Goal: Transaction & Acquisition: Purchase product/service

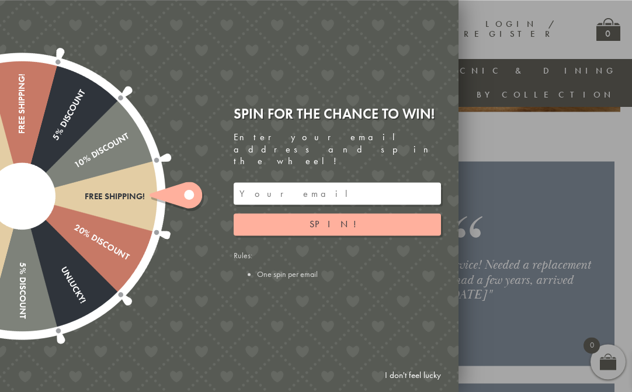
scroll to position [1419, 0]
click at [279, 204] on input "email" at bounding box center [337, 193] width 207 height 22
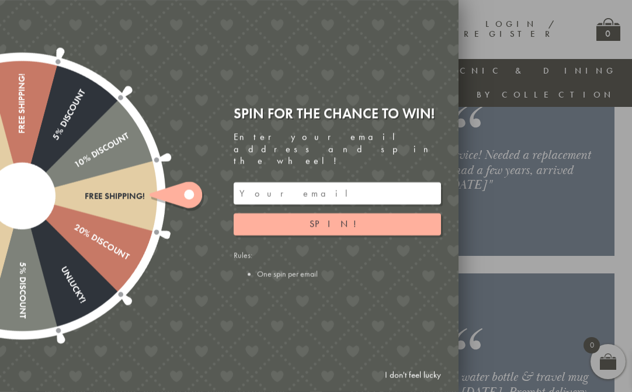
scroll to position [1419, 11]
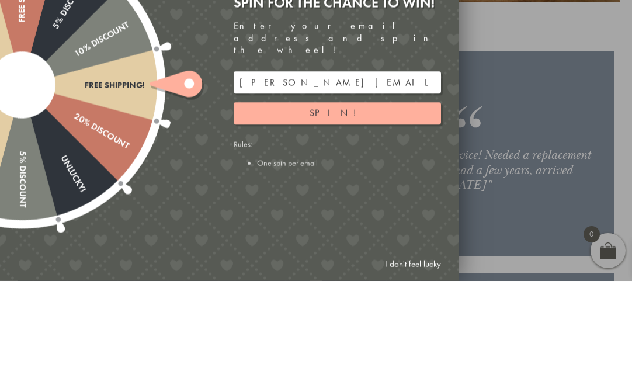
click at [339, 218] on span "Spin!" at bounding box center [336, 224] width 55 height 12
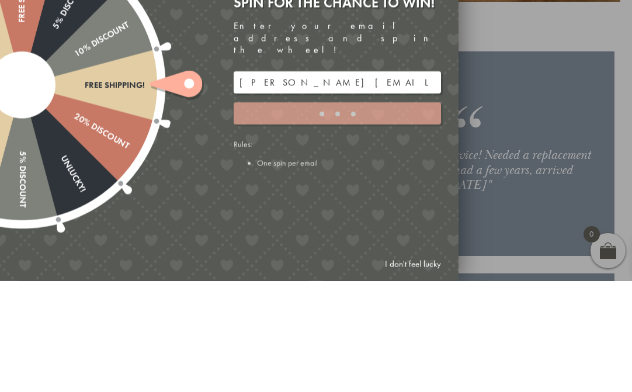
scroll to position [1530, 12]
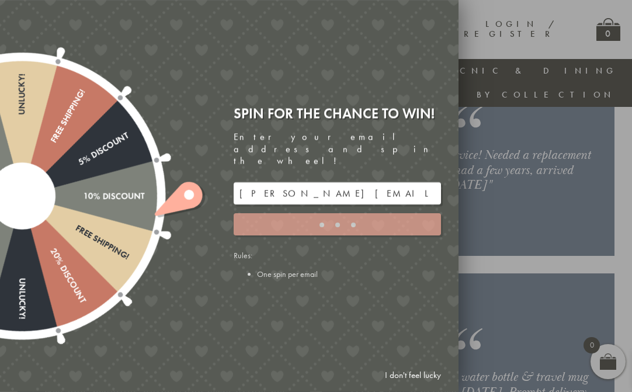
type input "5GCG59DK"
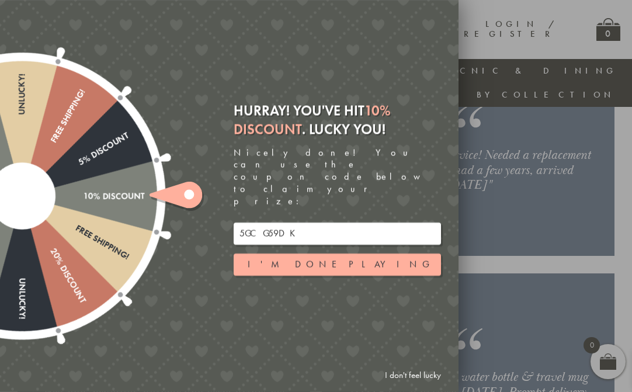
click at [360, 276] on button "I'm done playing" at bounding box center [337, 264] width 207 height 22
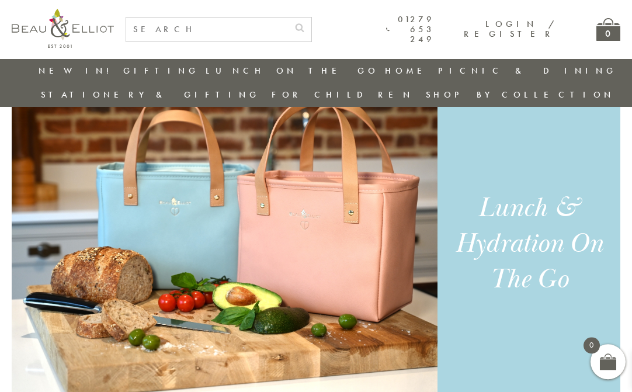
scroll to position [737, 11]
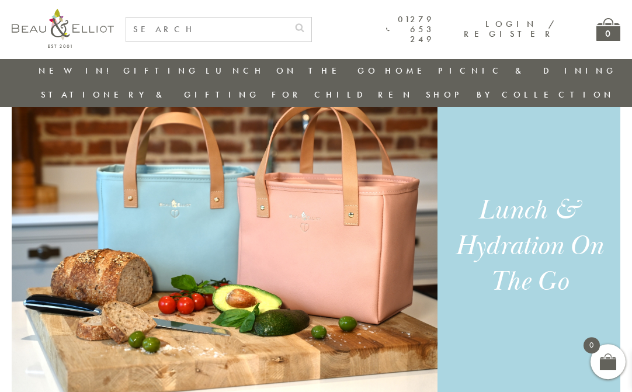
click at [536, 228] on div "Lunch & Hydration On The Go" at bounding box center [528, 246] width 157 height 107
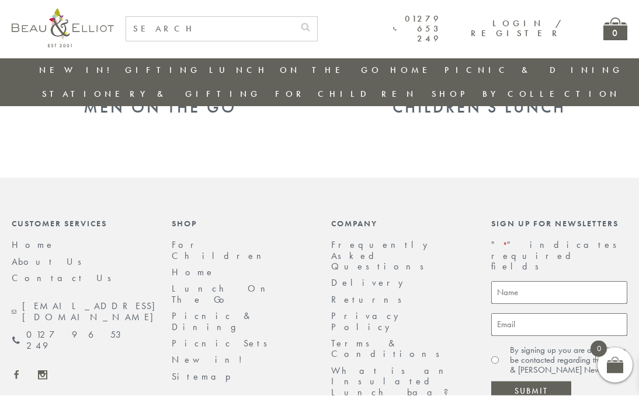
scroll to position [1222, 0]
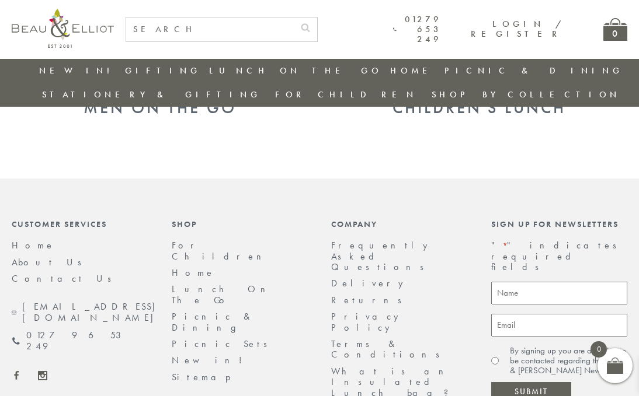
click at [208, 311] on link "Picnic & Dining" at bounding box center [213, 322] width 82 height 23
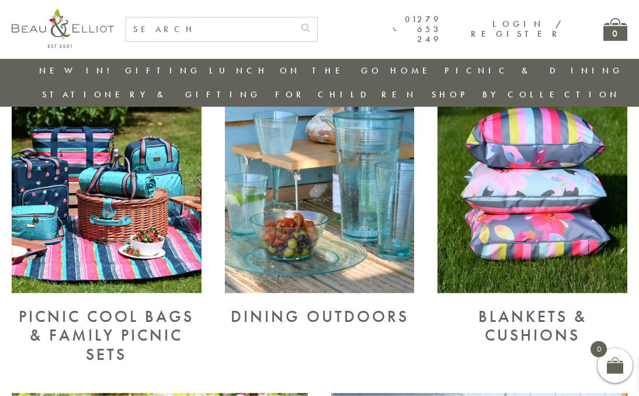
scroll to position [462, 0]
click at [126, 309] on div "Picnic Cool Bags & Family Picnic Sets" at bounding box center [107, 335] width 190 height 57
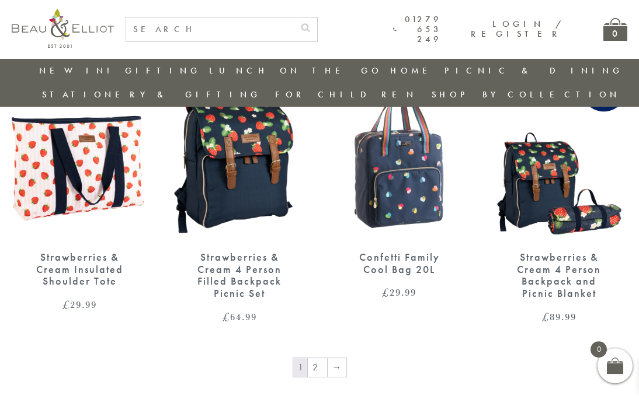
scroll to position [1671, 0]
click at [339, 359] on link "→" at bounding box center [337, 368] width 19 height 19
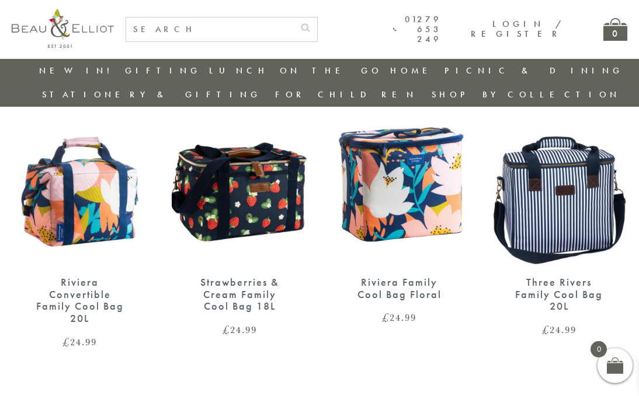
scroll to position [757, 0]
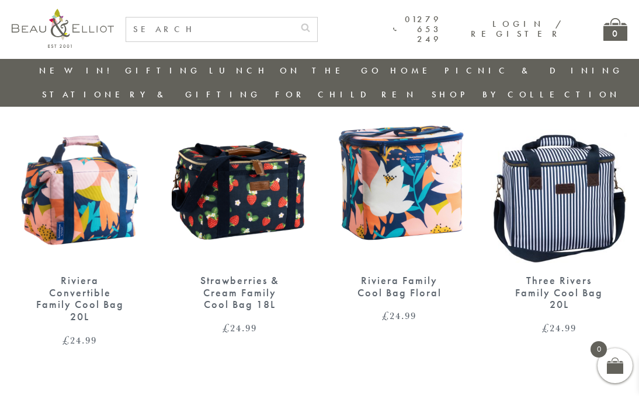
click at [396, 275] on div "Riviera Family Cool Bag Floral" at bounding box center [400, 287] width 96 height 24
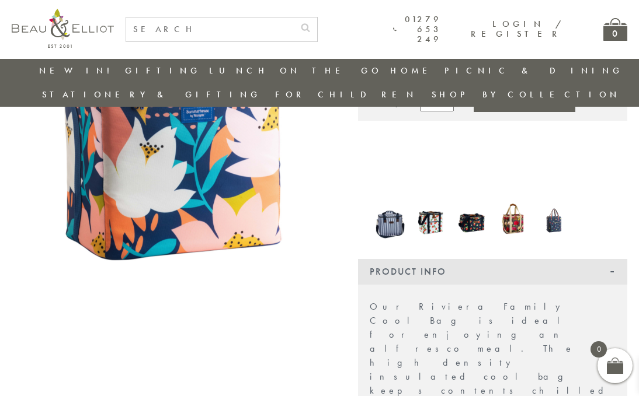
scroll to position [170, 0]
